Goal: Communication & Community: Answer question/provide support

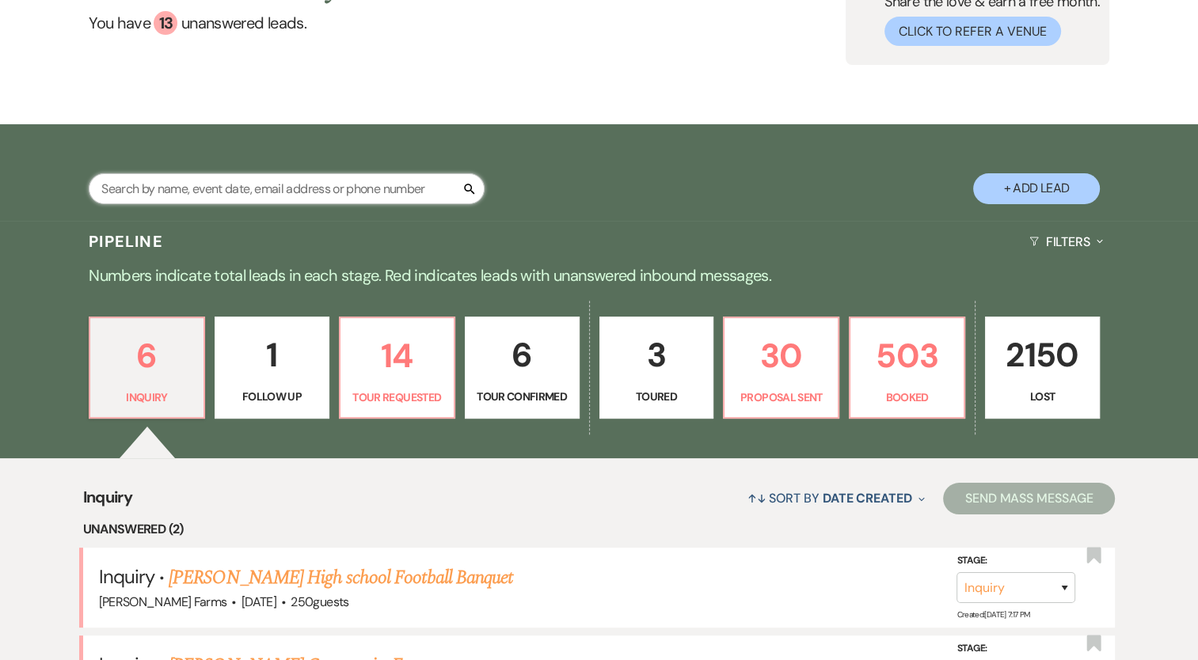
click at [264, 185] on input "text" at bounding box center [287, 188] width 396 height 31
click at [214, 196] on input "text" at bounding box center [287, 188] width 396 height 31
paste input "[PERSON_NAME]"
type input "[PERSON_NAME]"
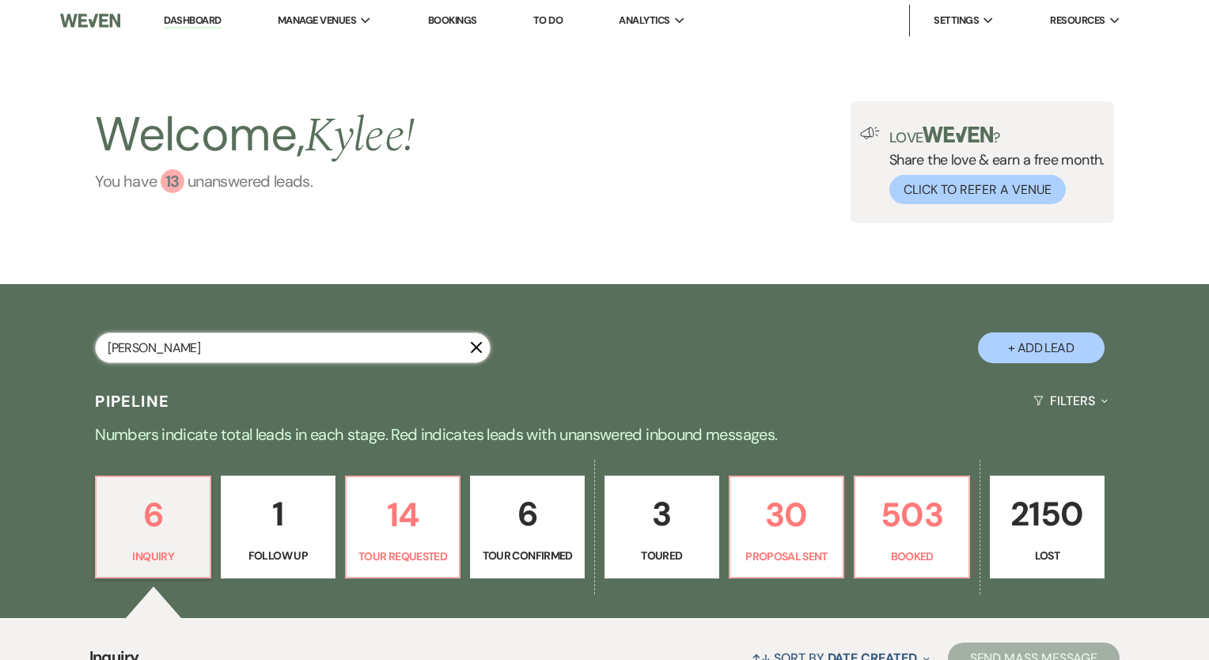
select select "4"
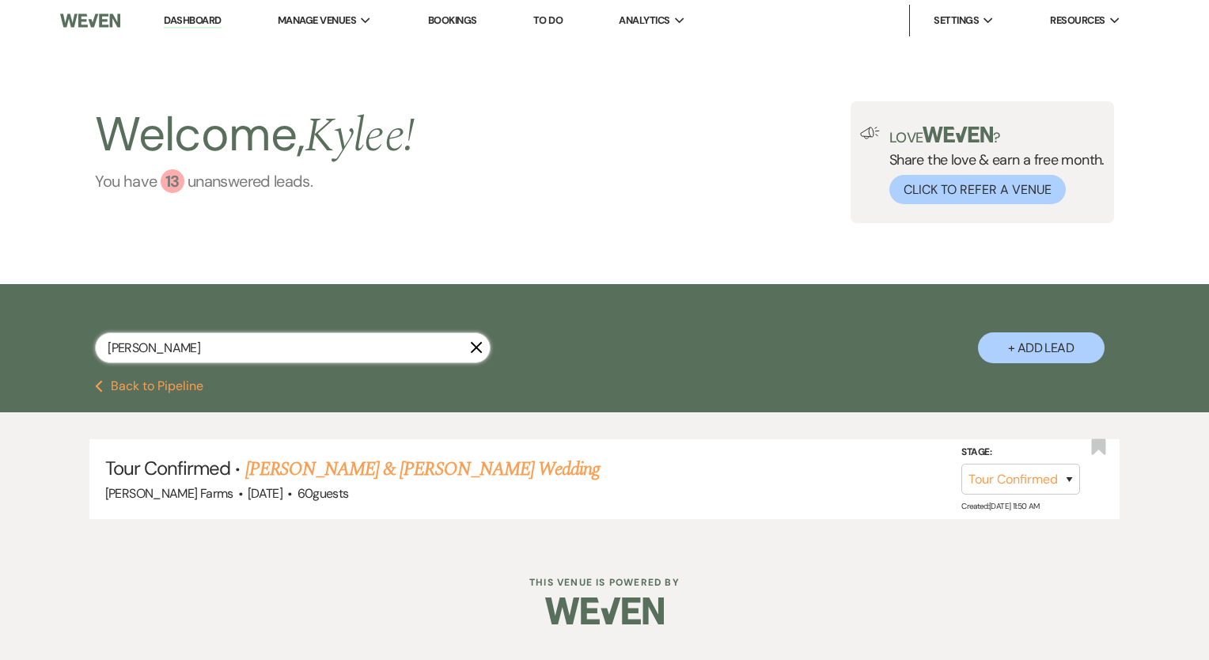
type input "[PERSON_NAME]"
click at [450, 480] on link "[PERSON_NAME] & [PERSON_NAME] Wedding" at bounding box center [422, 469] width 355 height 28
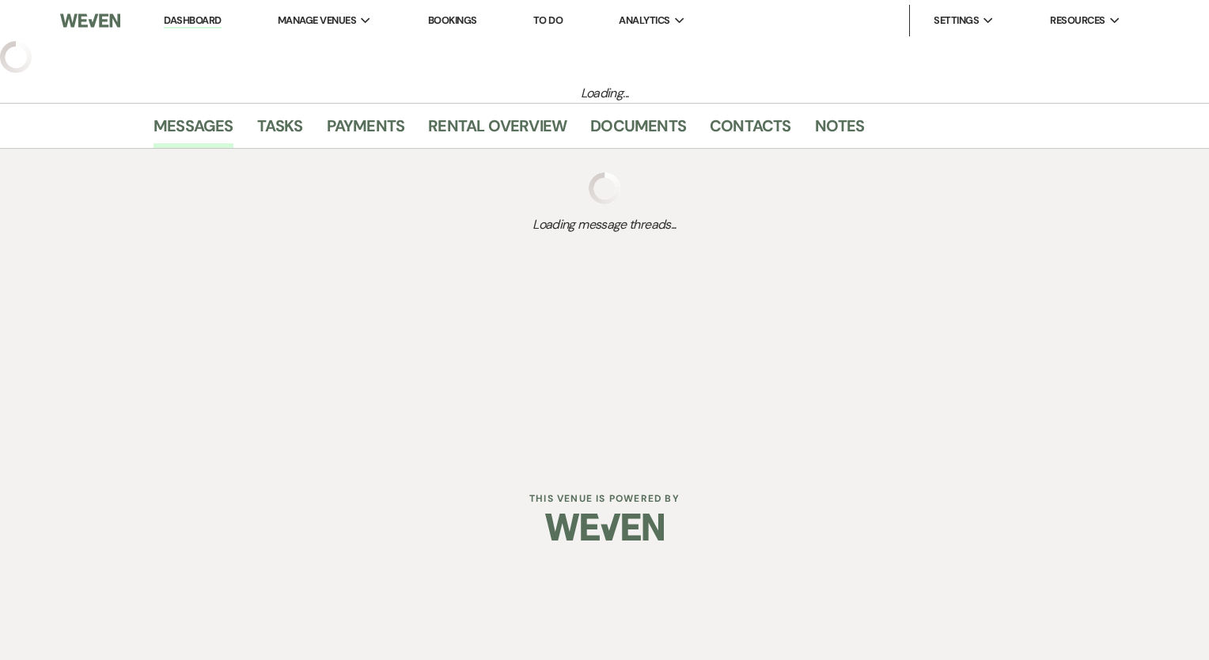
select select "4"
select select "5"
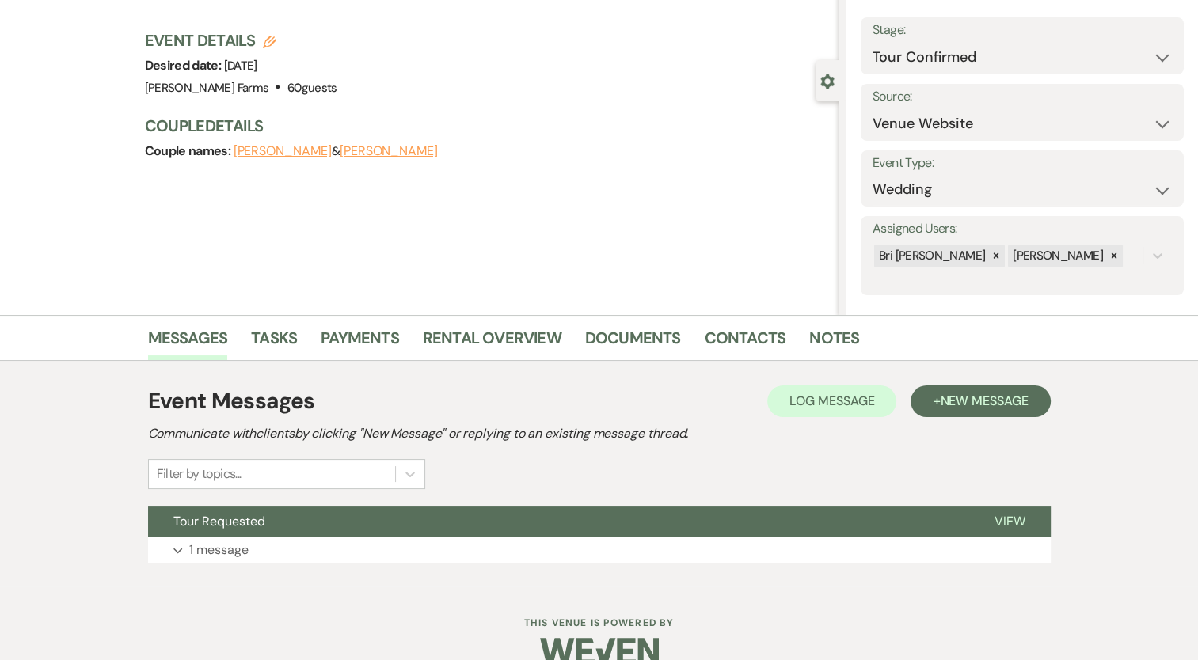
scroll to position [110, 0]
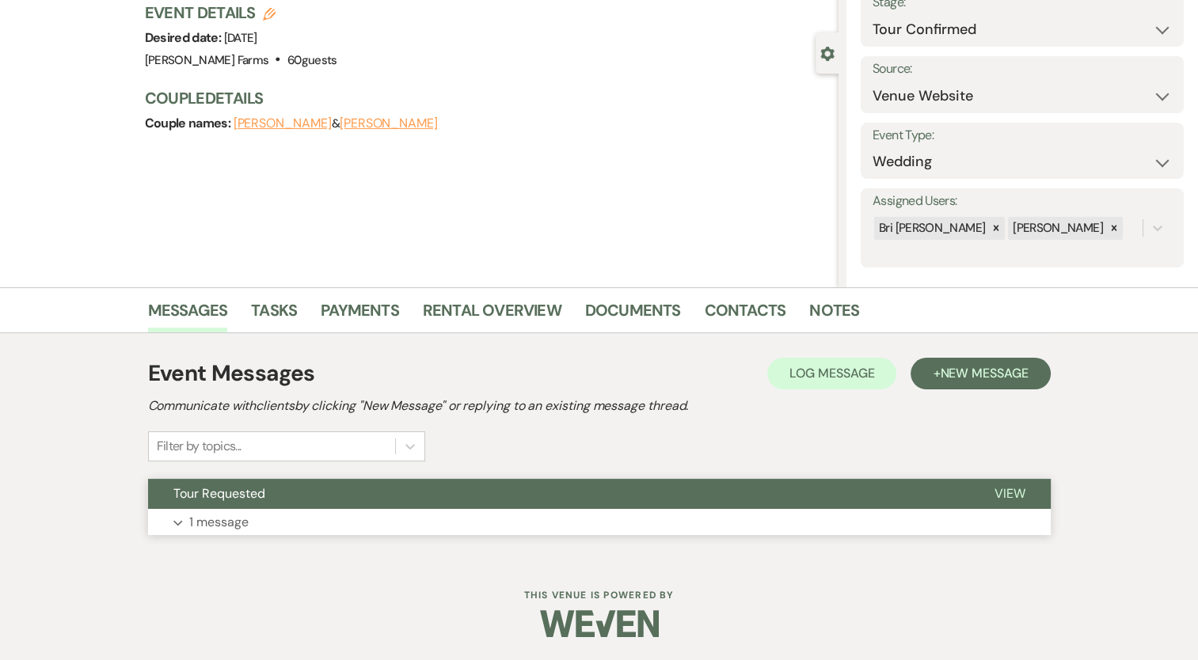
click at [212, 533] on button "Expand 1 message" at bounding box center [599, 522] width 902 height 27
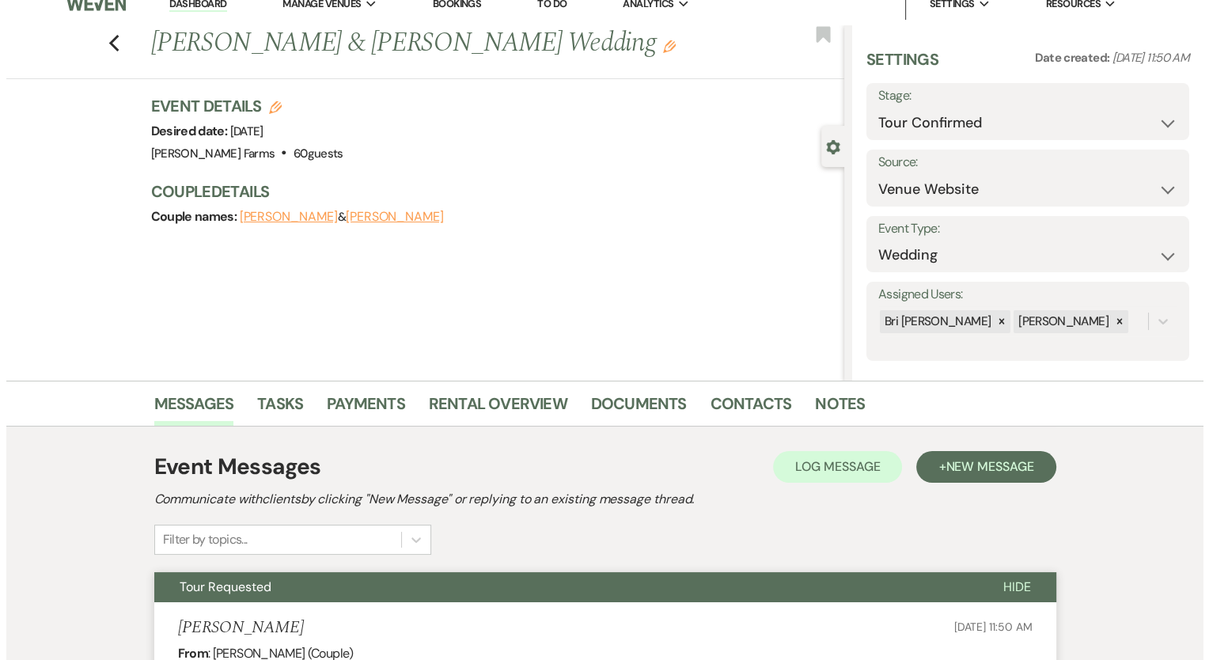
scroll to position [0, 0]
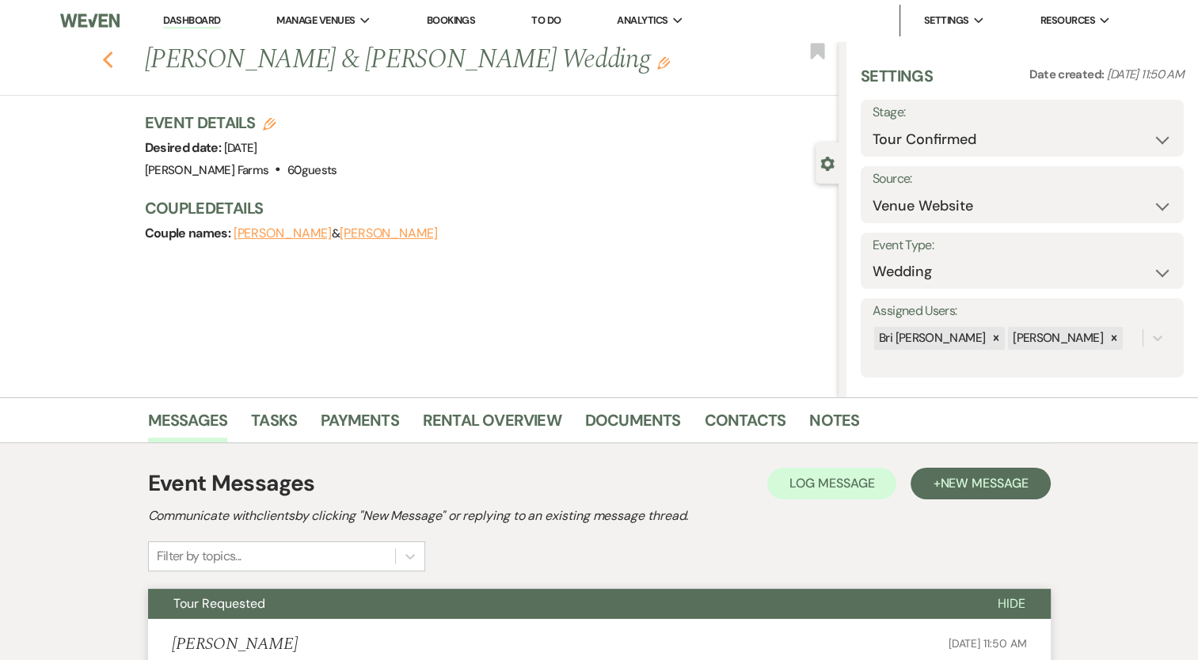
click at [114, 56] on icon "Previous" at bounding box center [108, 60] width 12 height 19
select select "4"
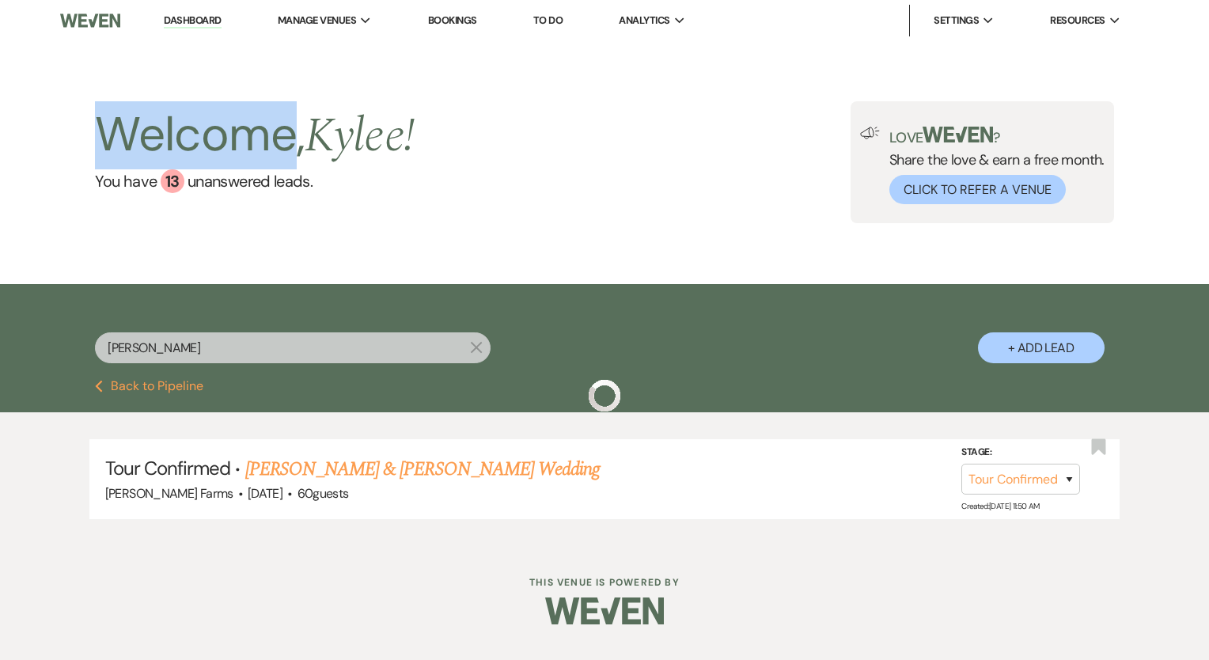
click at [116, 56] on div "Welcome, [PERSON_NAME] ! You have 13 unanswered lead s . Love ? Share the love …" at bounding box center [604, 162] width 1209 height 243
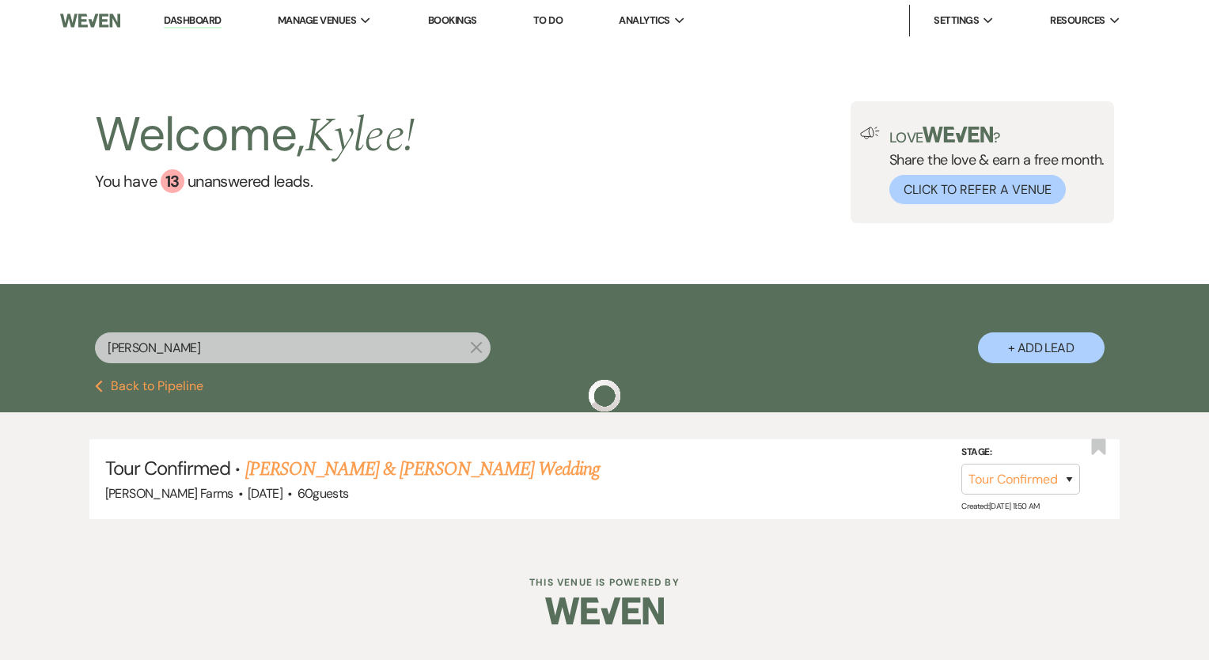
drag, startPoint x: 116, startPoint y: 56, endPoint x: 37, endPoint y: 130, distance: 108.1
click at [0, 187] on div "Welcome, [PERSON_NAME] ! You have 13 unanswered lead s . Love ? Share the love …" at bounding box center [604, 162] width 1209 height 243
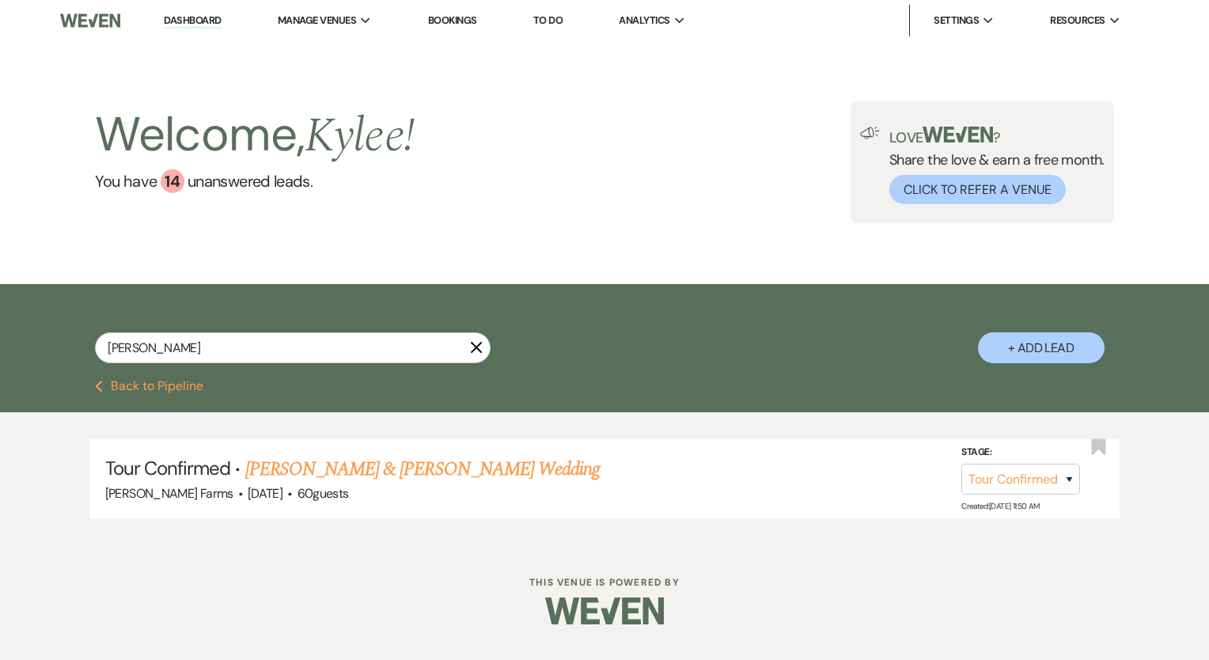
click at [87, 32] on img at bounding box center [89, 20] width 59 height 33
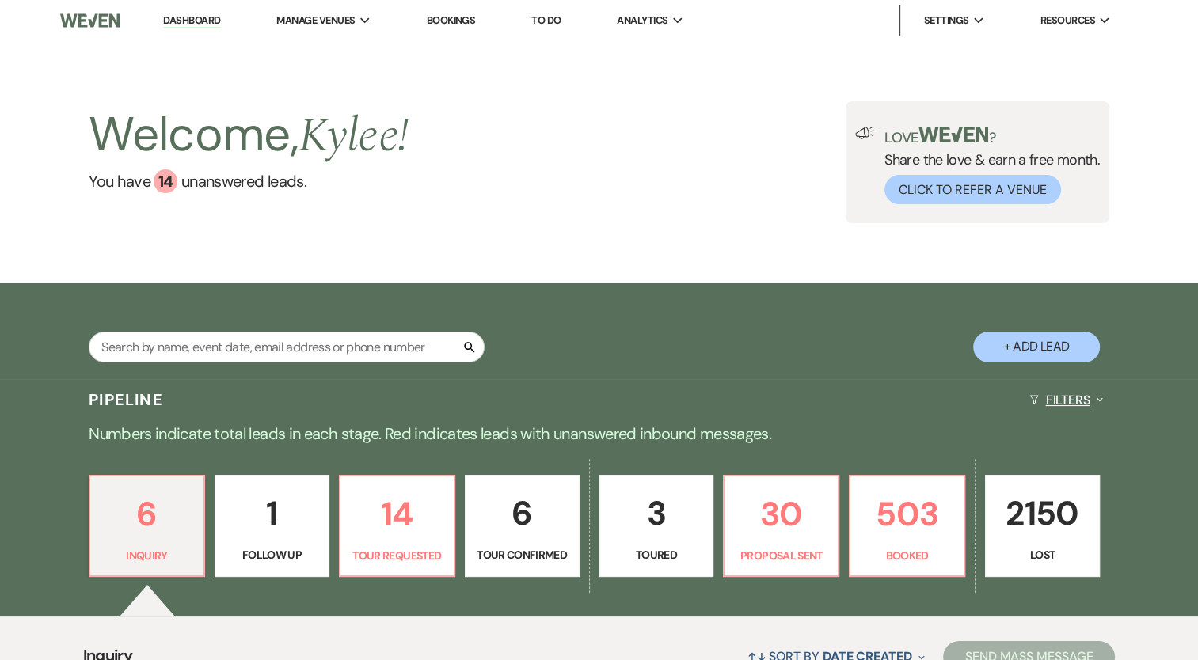
click at [1083, 392] on button "Filters Expand" at bounding box center [1066, 400] width 86 height 42
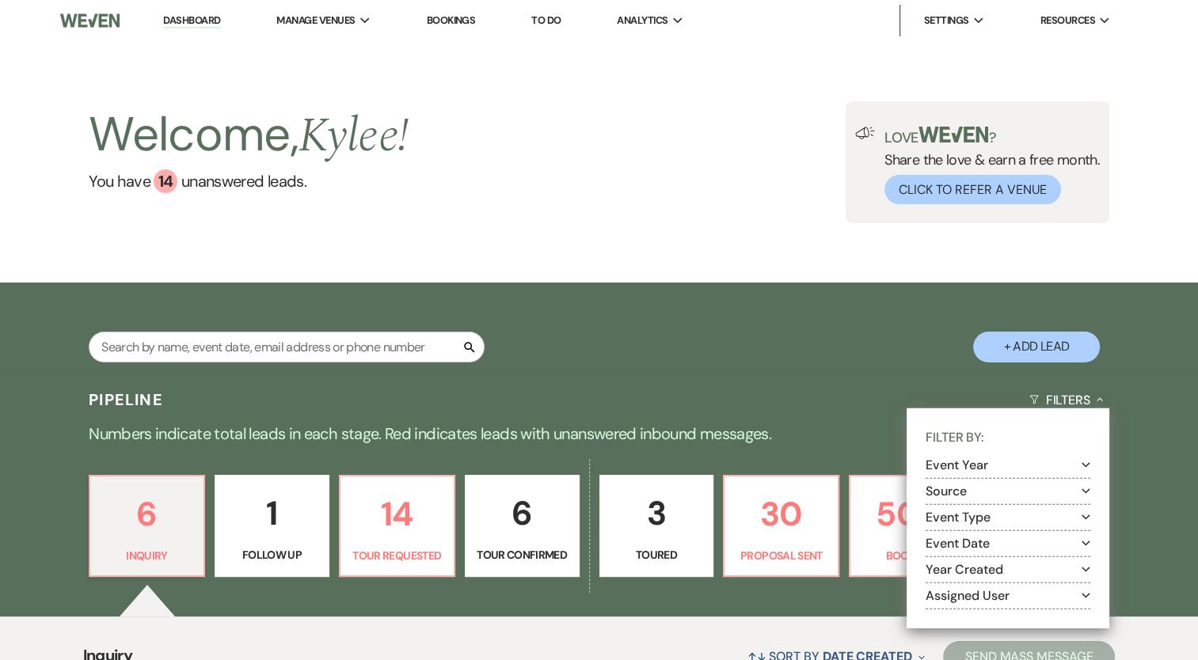
click at [969, 597] on button "Assigned User Expand" at bounding box center [1007, 595] width 165 height 13
click at [959, 619] on label "[PERSON_NAME] (Me)" at bounding box center [1018, 616] width 144 height 20
click at [956, 619] on input "Kylee Fox (Me)" at bounding box center [951, 614] width 10 height 10
checkbox input "true"
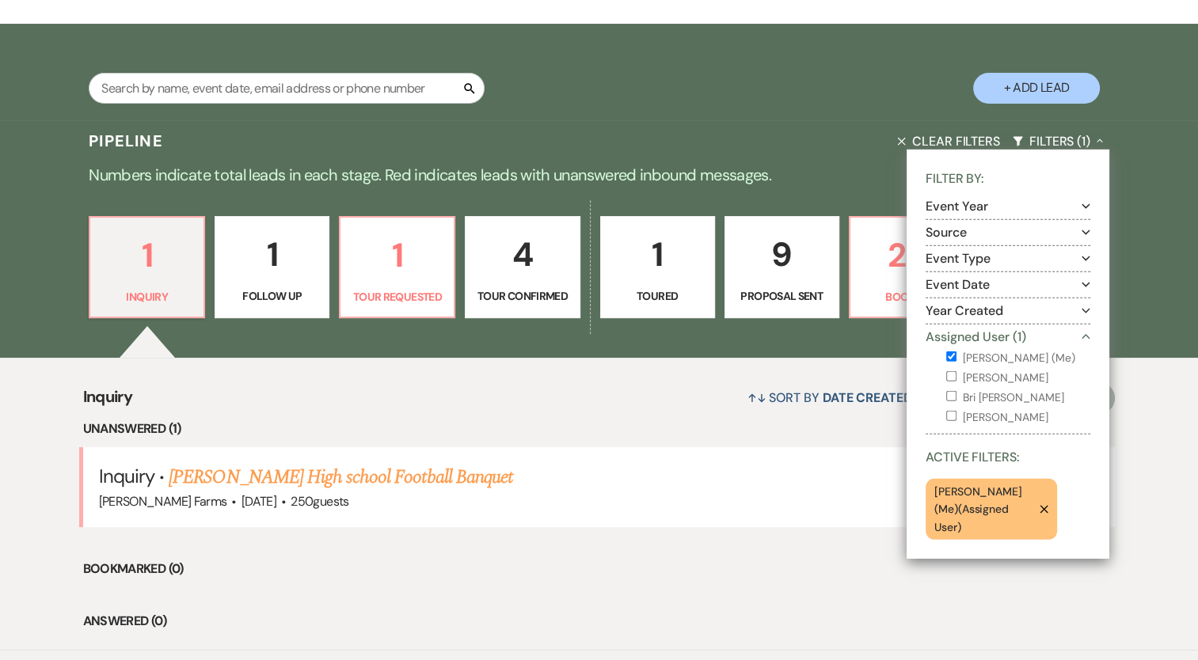
scroll to position [349, 0]
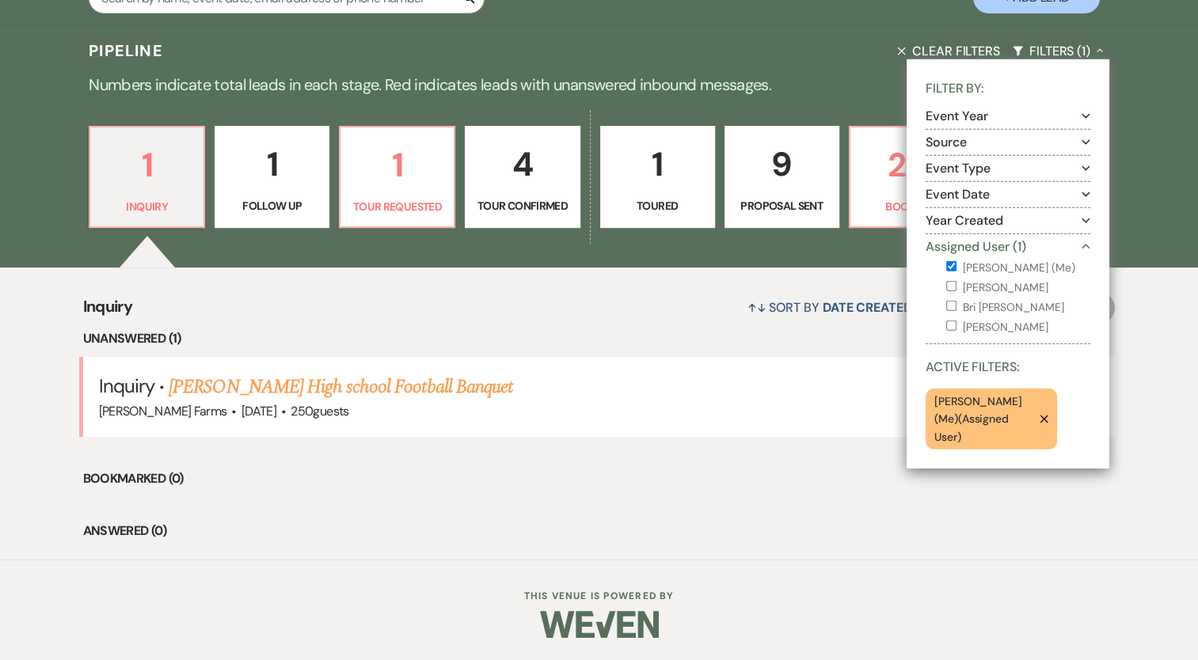
click at [500, 258] on div "1 Inquiry 1 Follow Up 1 Tour Requested 4 Tour Confirmed 1 Toured 9 Proposal Sen…" at bounding box center [599, 187] width 1140 height 161
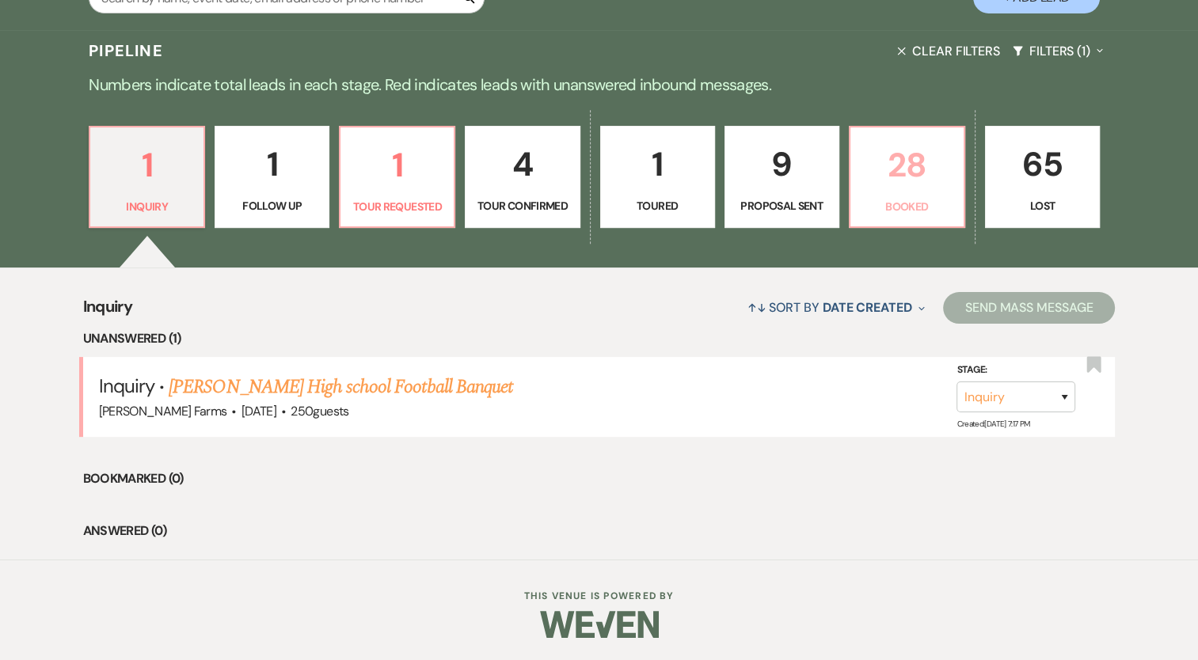
click at [913, 172] on p "28" at bounding box center [907, 165] width 94 height 53
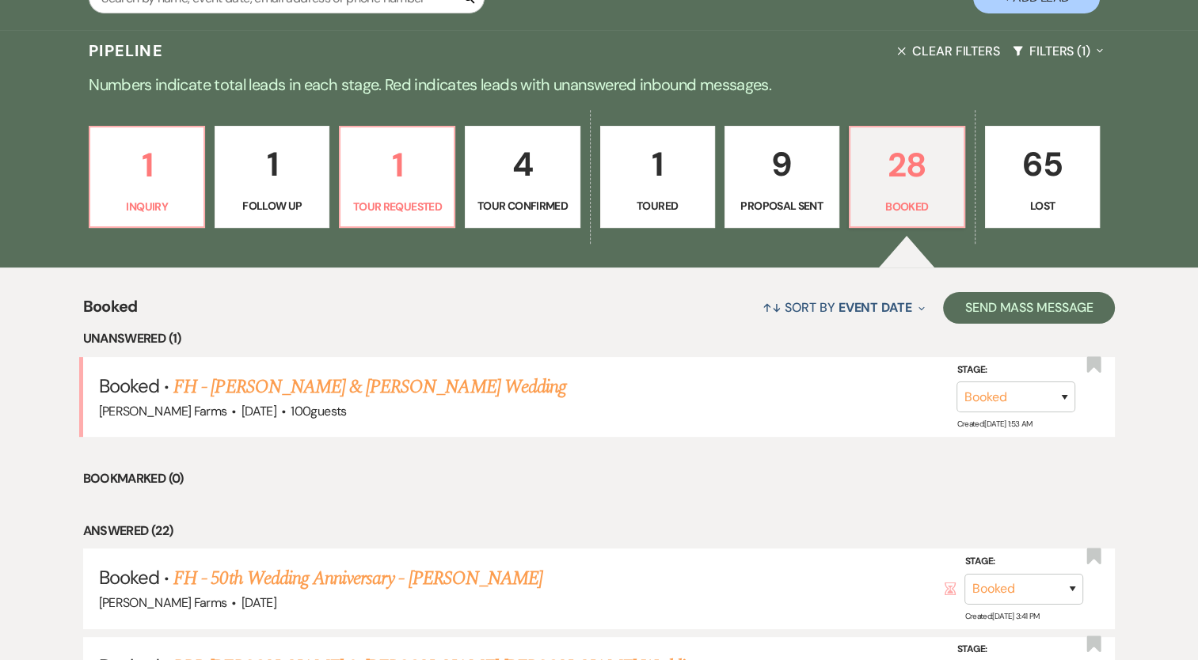
scroll to position [507, 0]
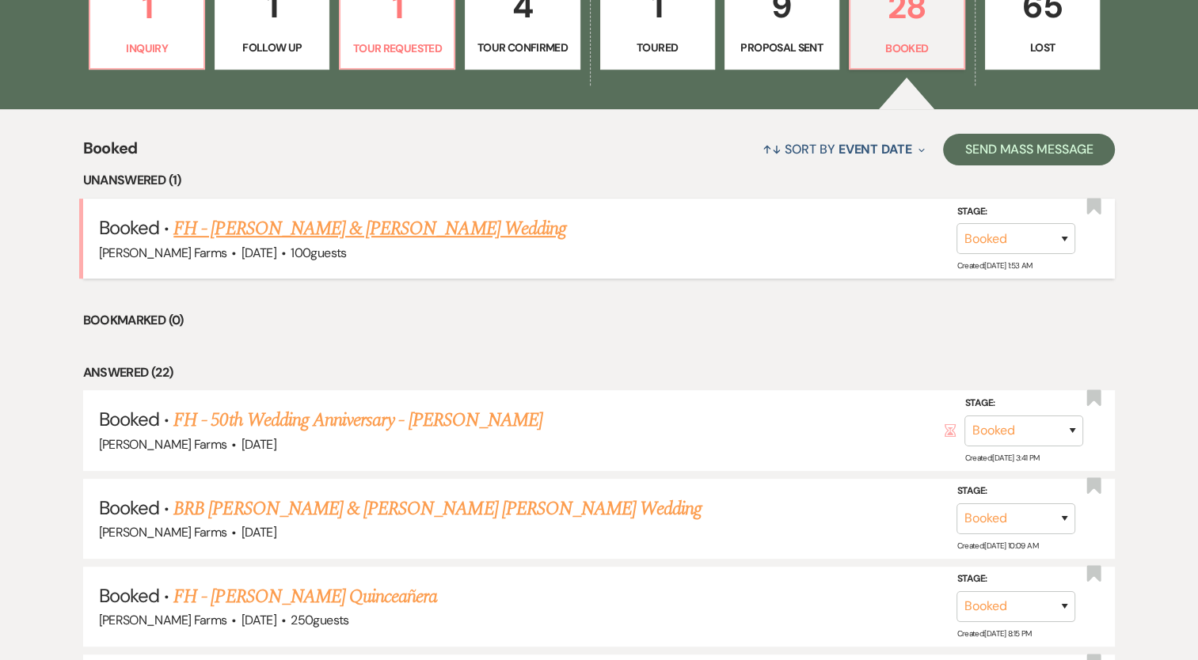
click at [402, 231] on link "FH - Jeff Portik & Aleks Lofek's Wedding" at bounding box center [369, 229] width 393 height 28
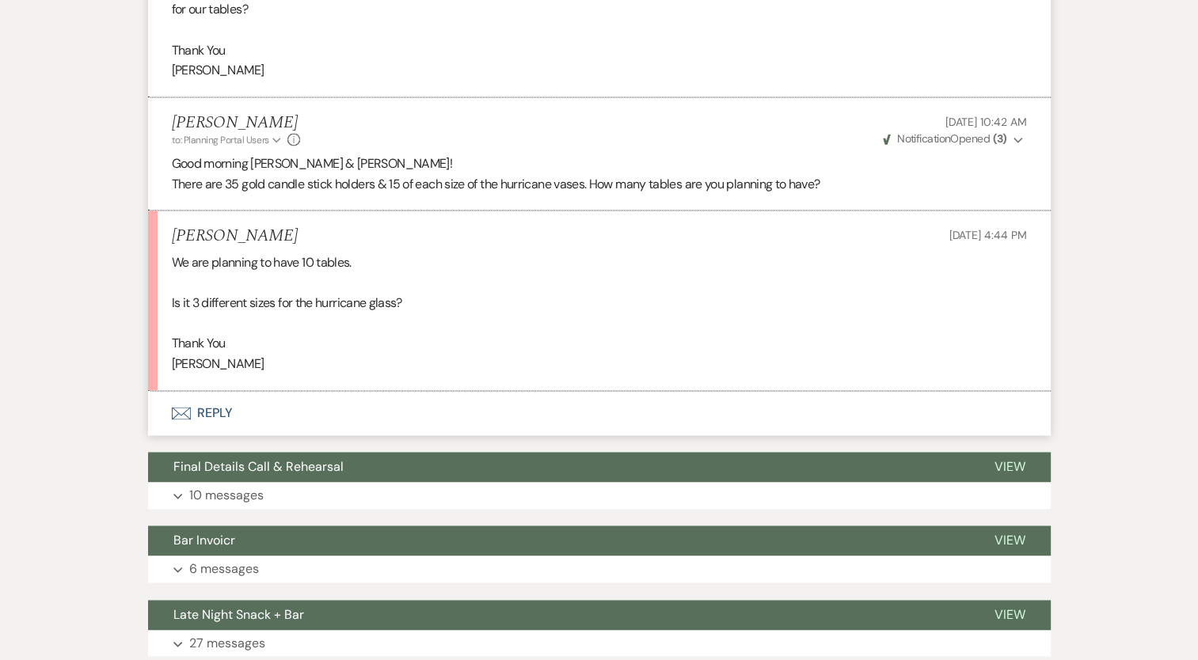
scroll to position [8233, 0]
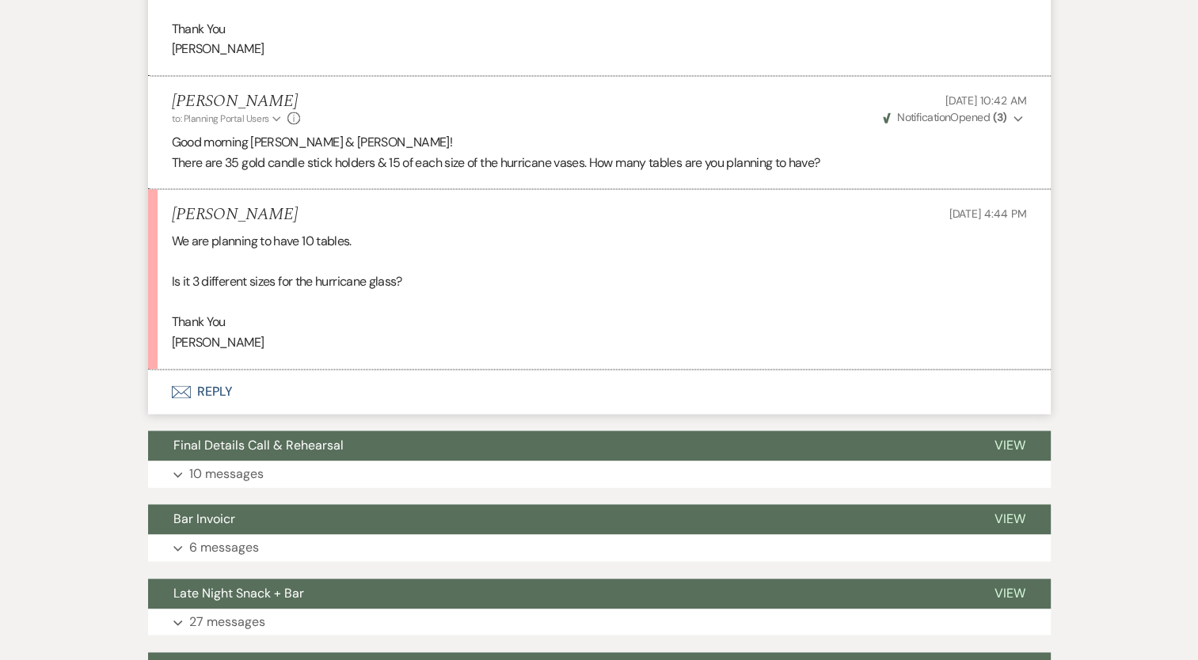
click at [215, 403] on button "Envelope Reply" at bounding box center [599, 392] width 902 height 44
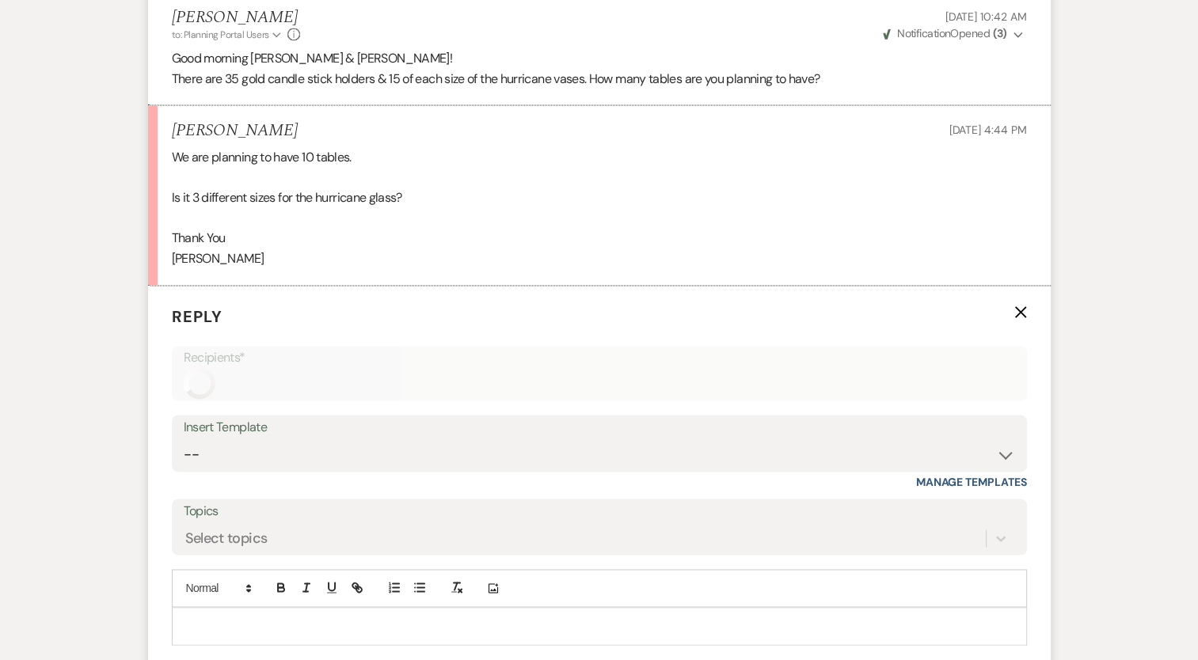
scroll to position [8450, 0]
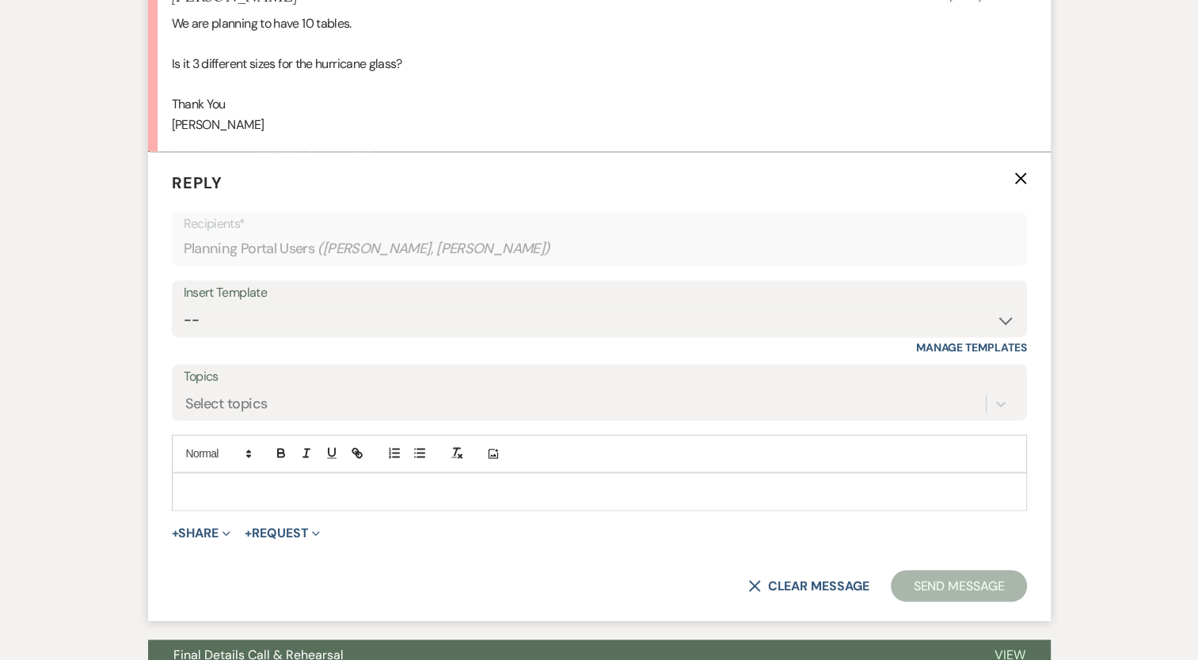
click at [241, 500] on p at bounding box center [599, 491] width 830 height 17
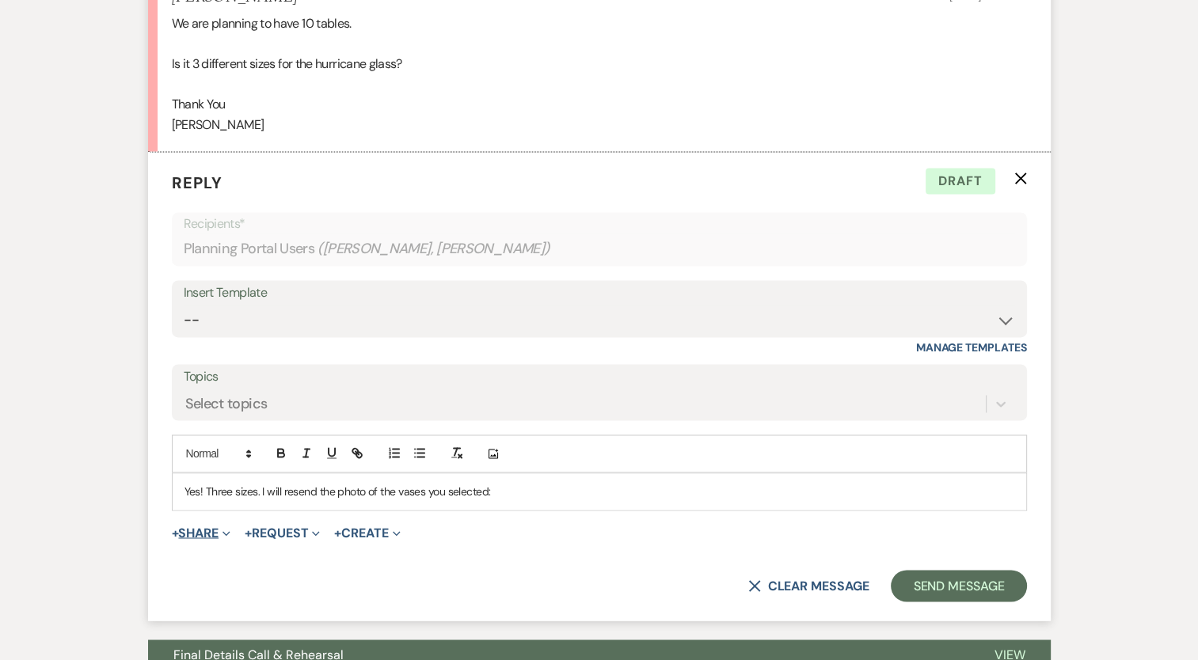
click at [206, 539] on button "+ Share Expand" at bounding box center [201, 532] width 59 height 13
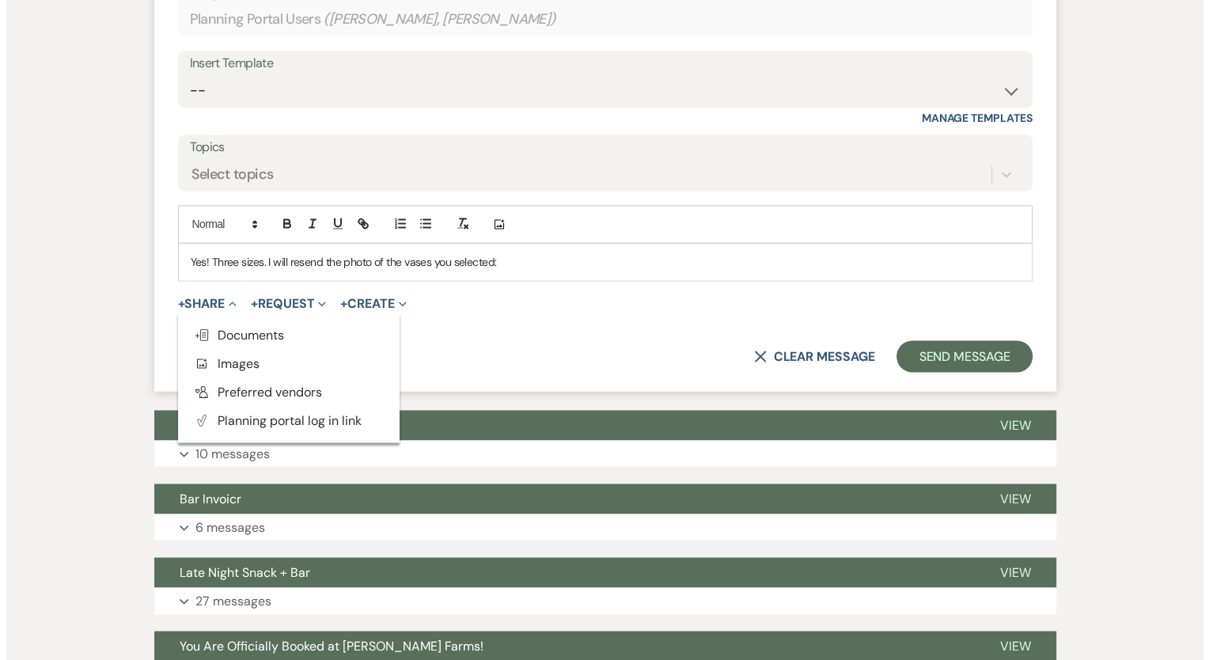
scroll to position [8688, 0]
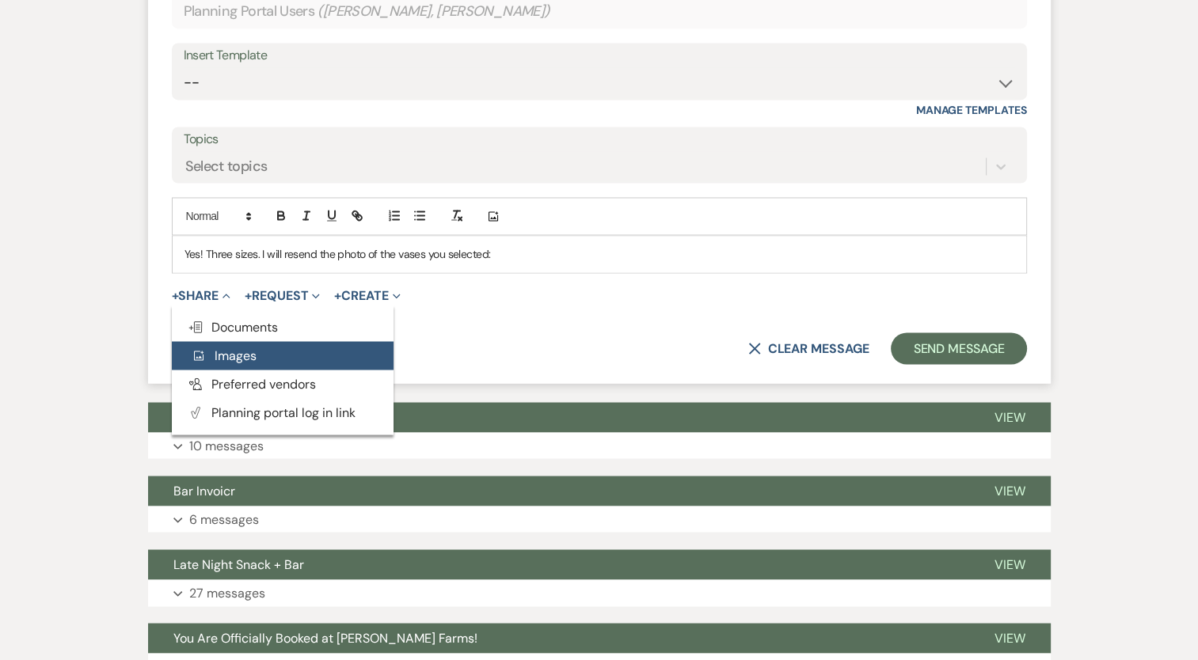
click at [250, 363] on span "Add Photo Images" at bounding box center [224, 355] width 66 height 17
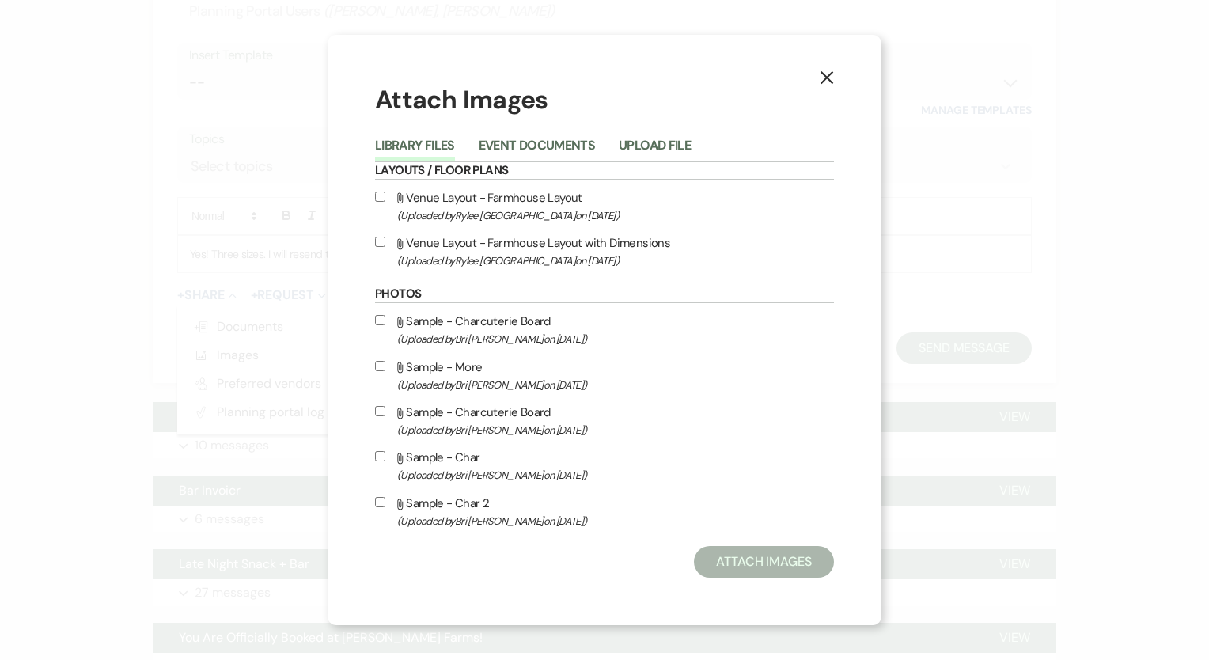
click at [656, 144] on button "Upload File" at bounding box center [655, 150] width 72 height 22
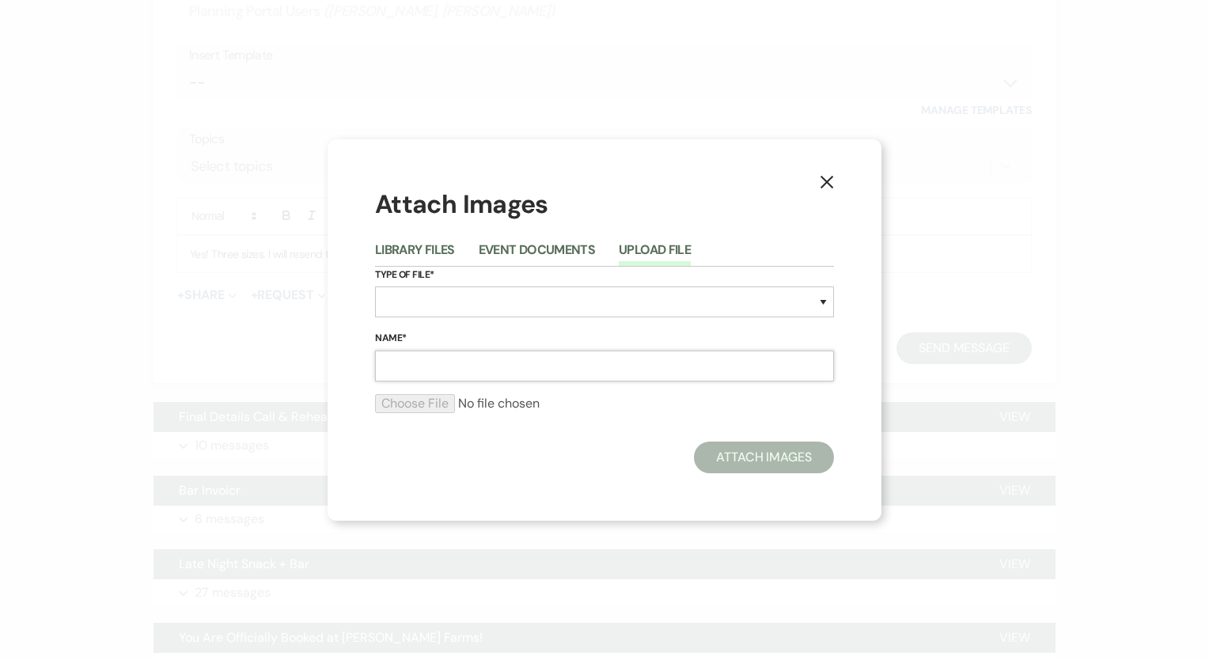
click at [496, 368] on input "Name*" at bounding box center [604, 366] width 459 height 31
click at [474, 302] on select "Special Event Insurance Vendor Certificate of Insurance Contracts / Rental Agre…" at bounding box center [604, 302] width 459 height 31
click at [529, 246] on button "Event Documents" at bounding box center [537, 255] width 116 height 22
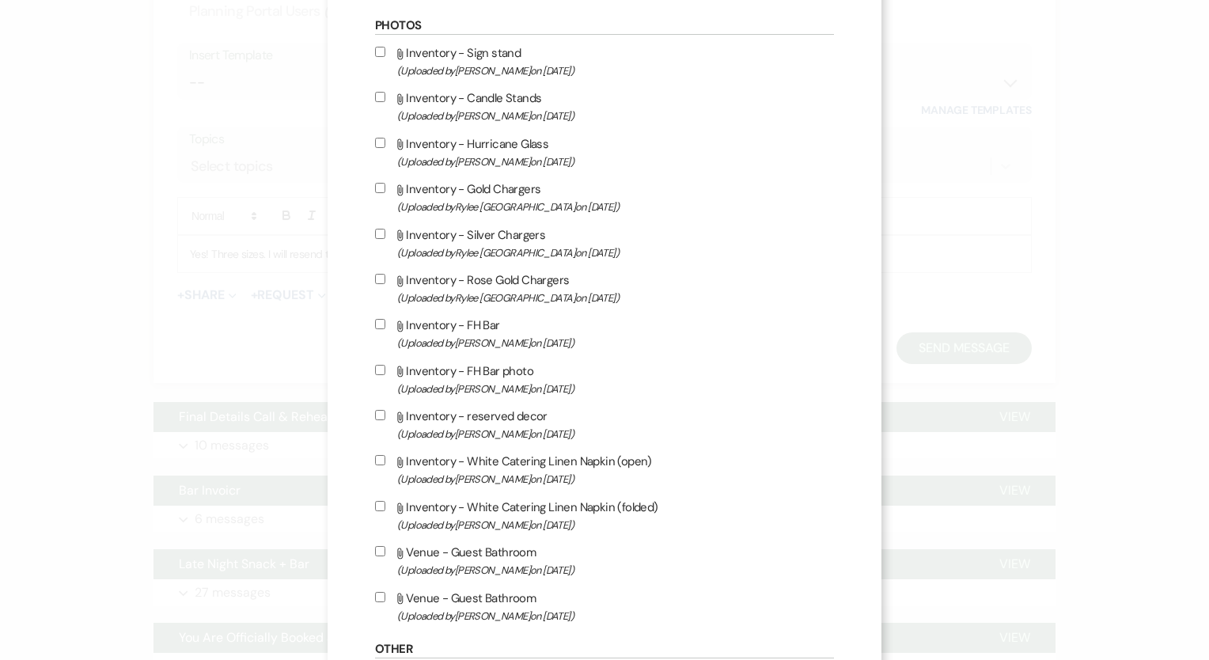
scroll to position [317, 0]
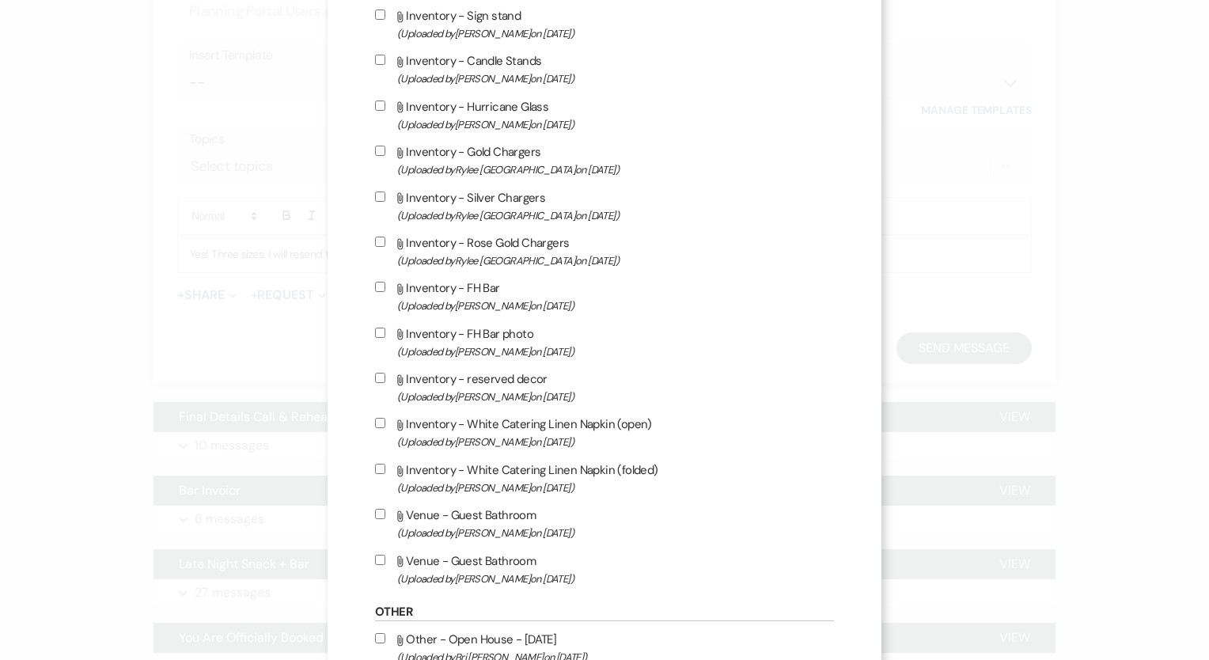
click at [375, 104] on input "Attach File Inventory - Hurricane Glass (Uploaded by Jeff Portik on Jan 23rd, 2…" at bounding box center [380, 106] width 10 height 10
checkbox input "true"
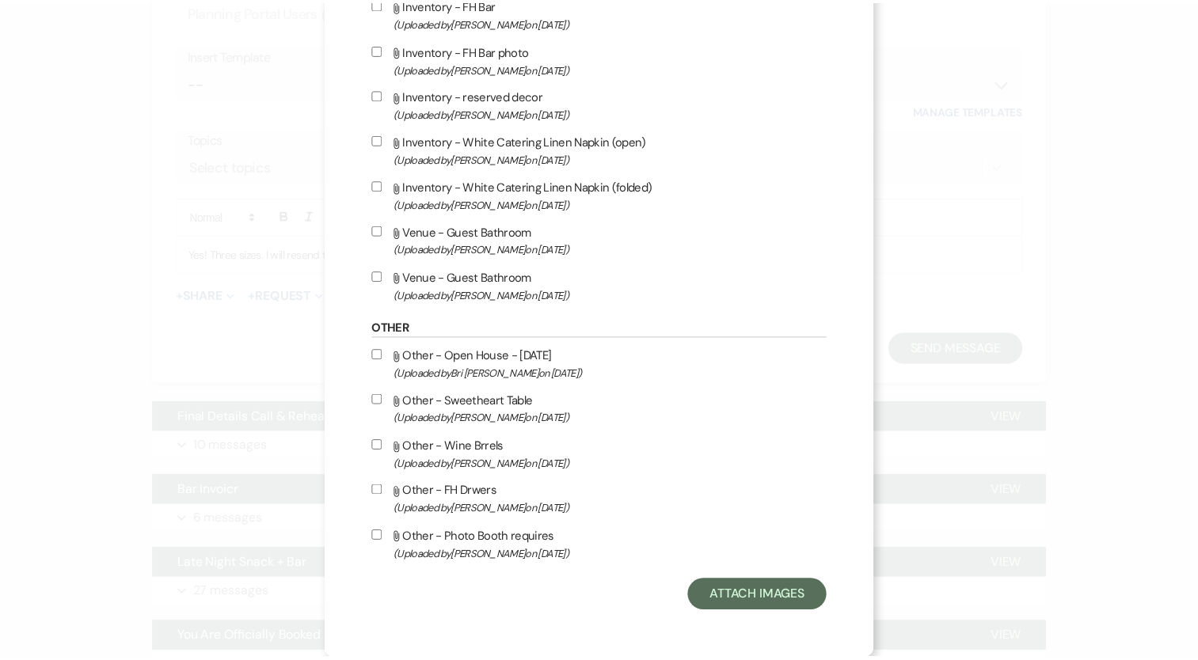
scroll to position [605, 0]
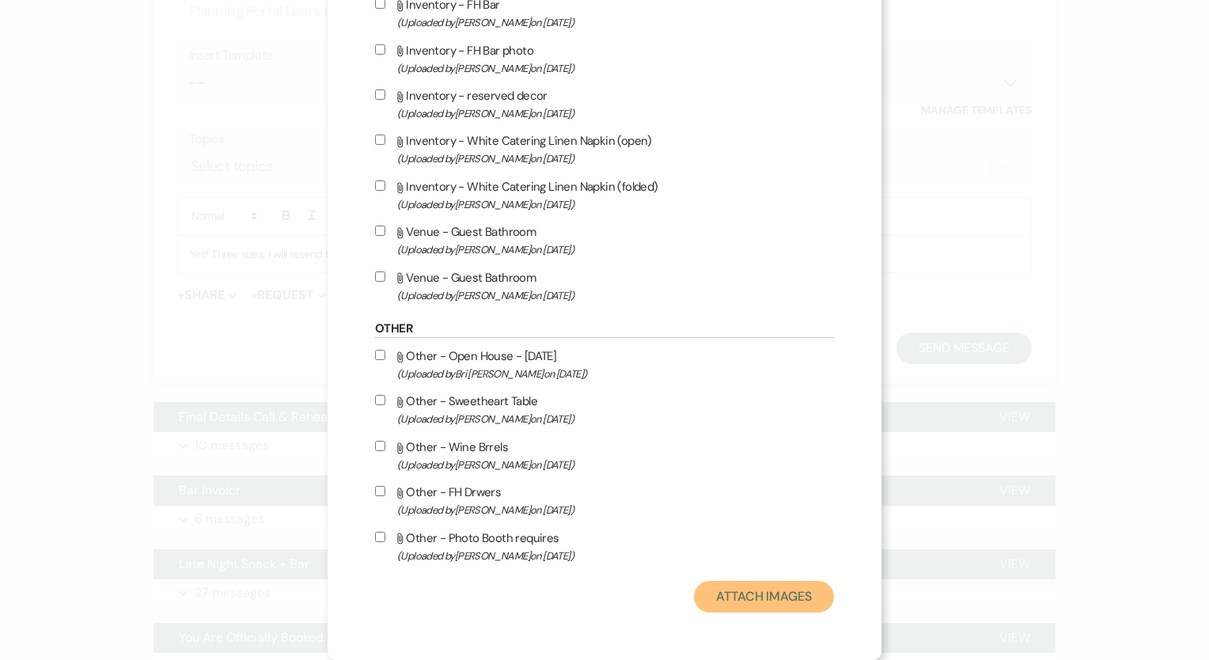
click at [722, 594] on button "Attach Images" at bounding box center [764, 597] width 140 height 32
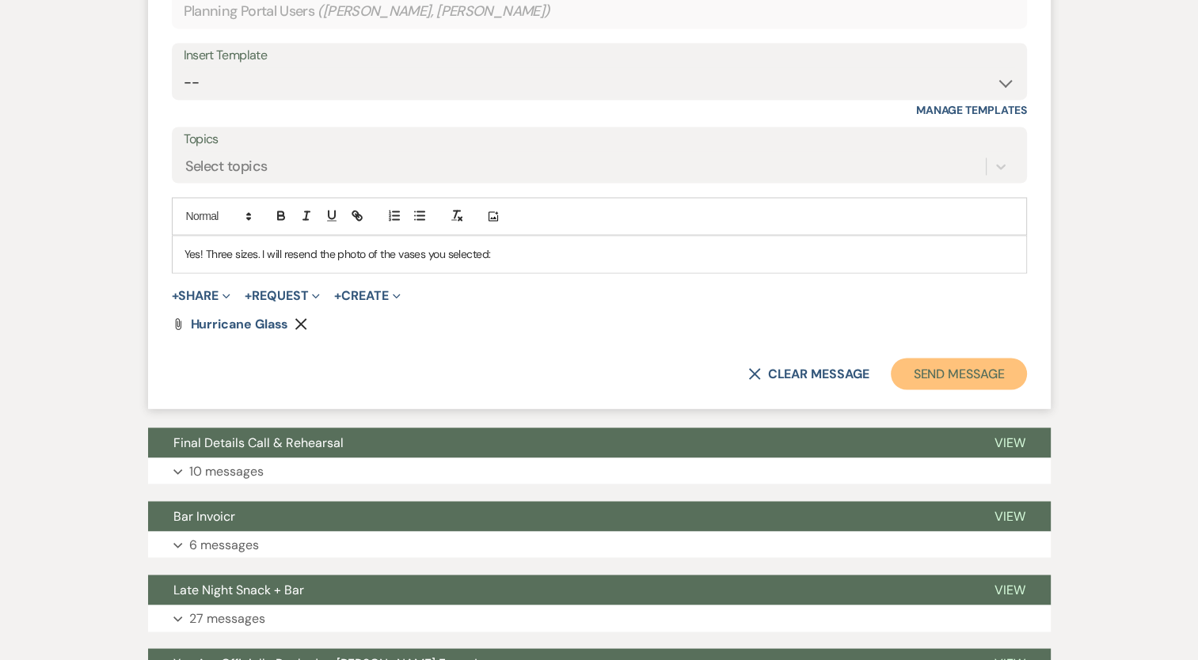
click at [928, 389] on button "Send Message" at bounding box center [957, 374] width 135 height 32
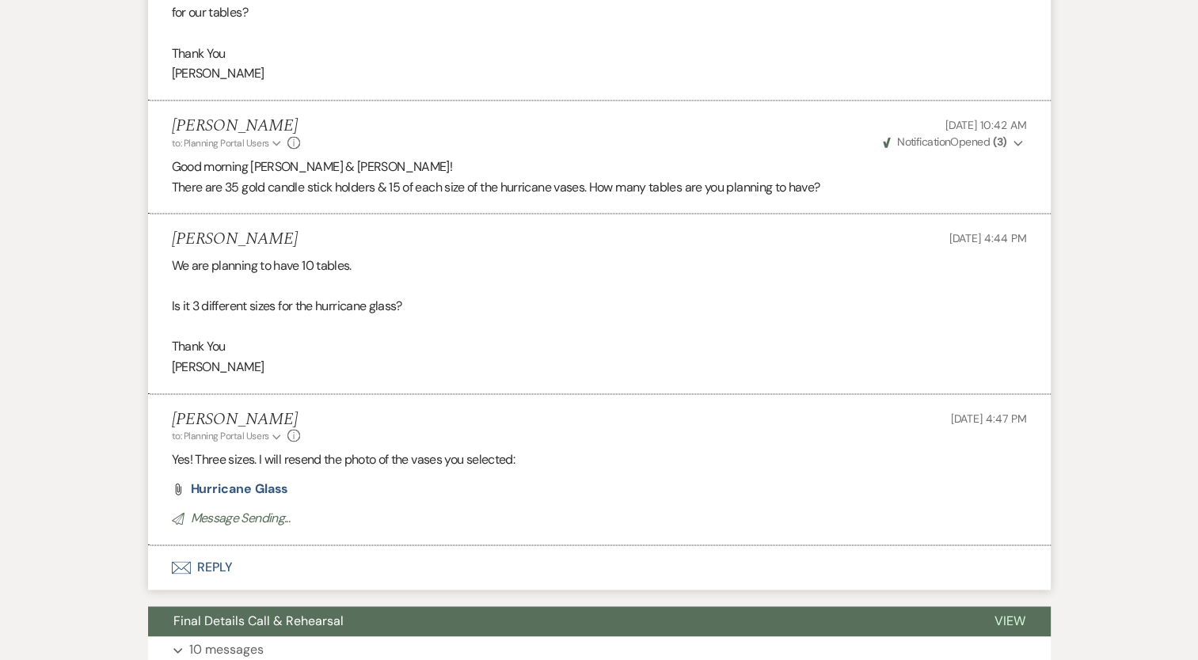
scroll to position [8206, 0]
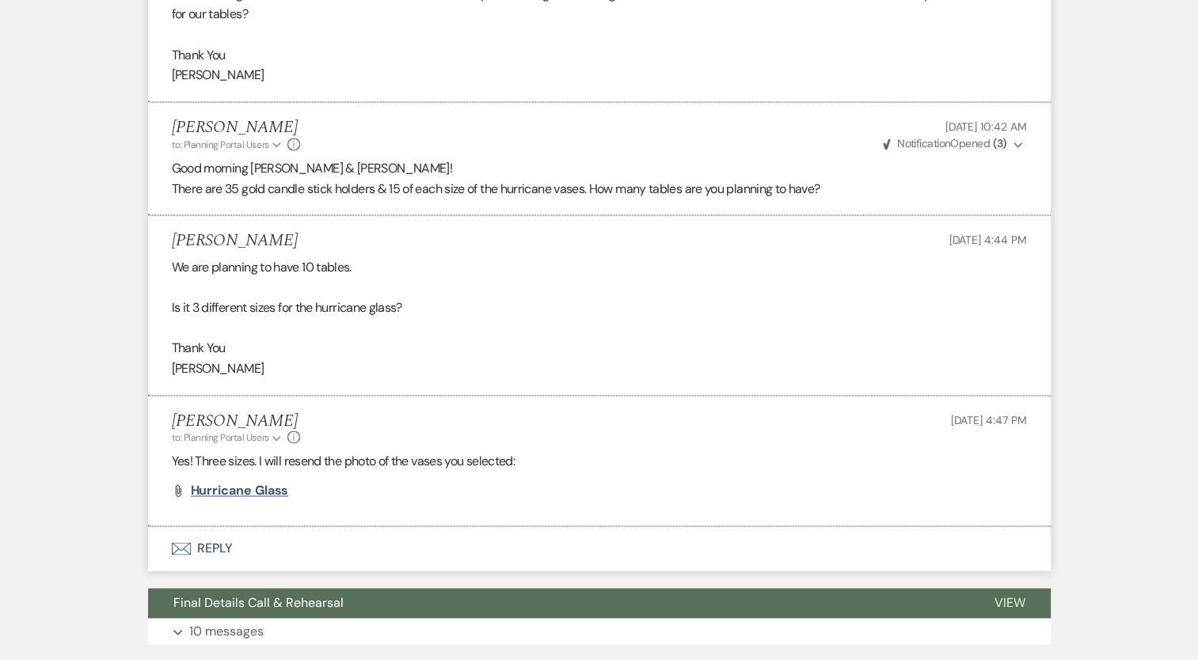
click at [218, 499] on span "Hurricane Glass" at bounding box center [240, 490] width 98 height 17
drag, startPoint x: 662, startPoint y: 56, endPoint x: 659, endPoint y: 97, distance: 40.4
click at [662, 45] on p at bounding box center [599, 35] width 855 height 21
